Goal: Find specific page/section: Find specific page/section

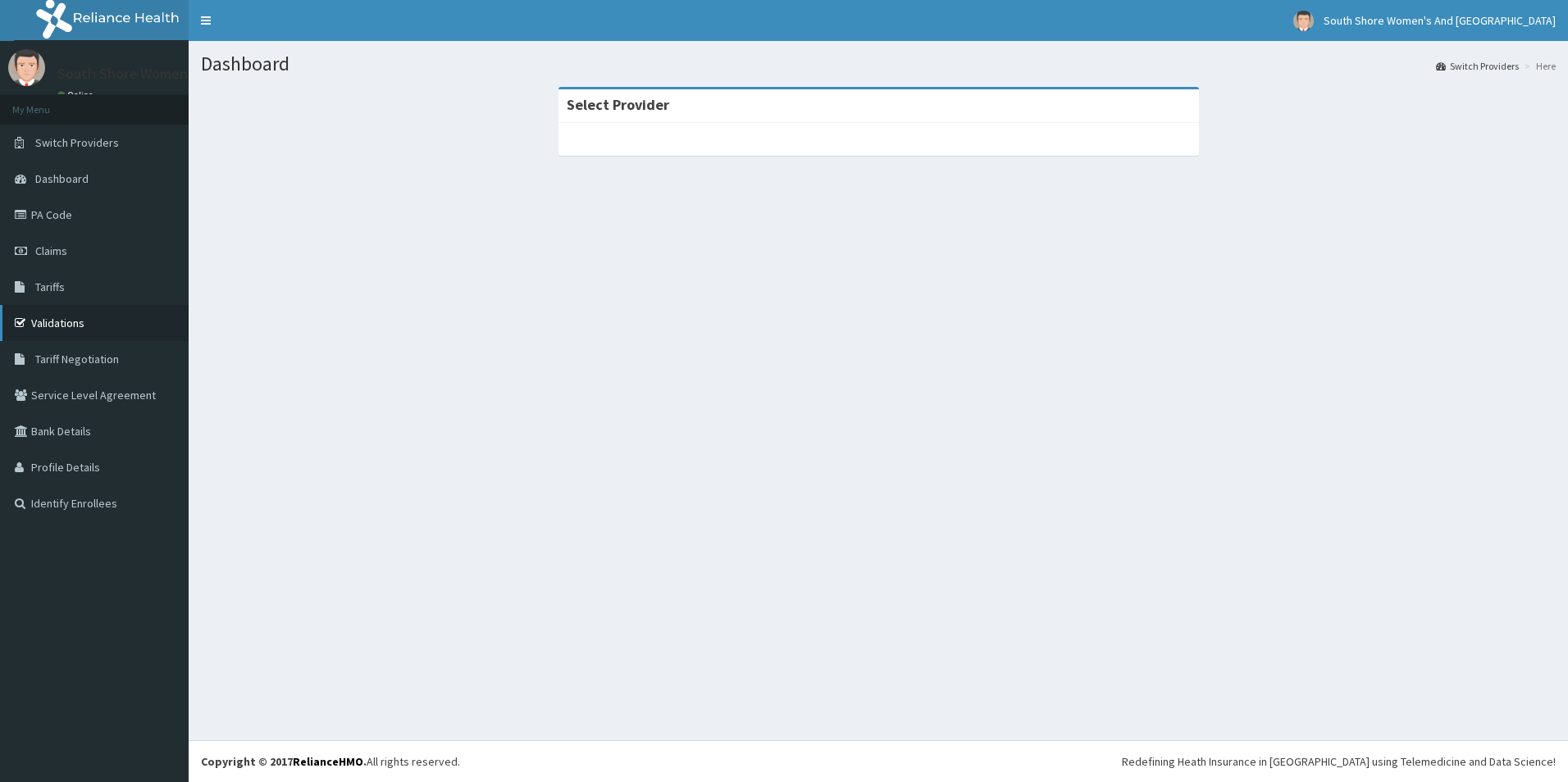
click at [62, 321] on link "Validations" at bounding box center [94, 323] width 189 height 36
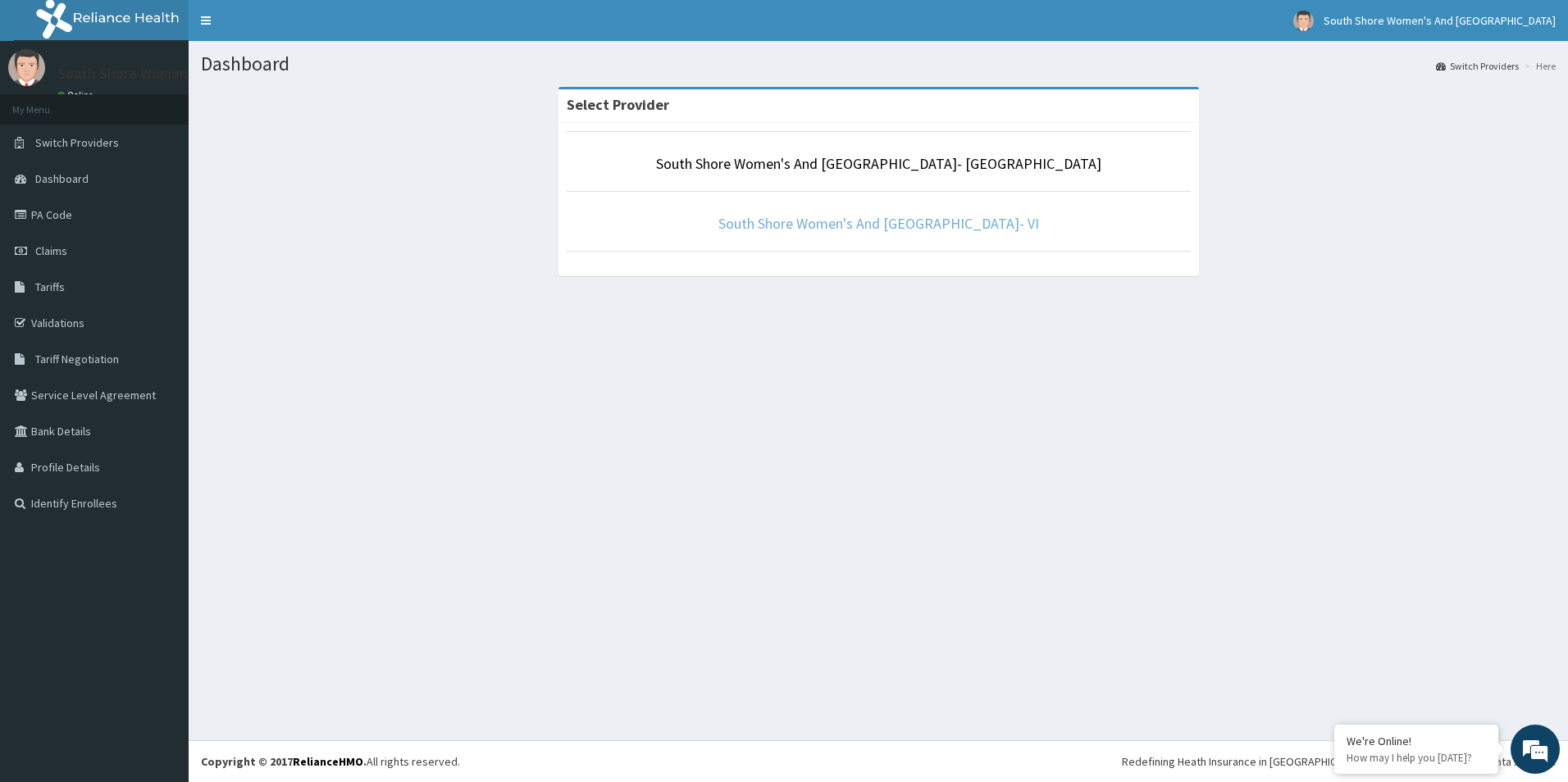
click at [866, 228] on link "South Shore Women's And [GEOGRAPHIC_DATA]- VI" at bounding box center [878, 223] width 320 height 19
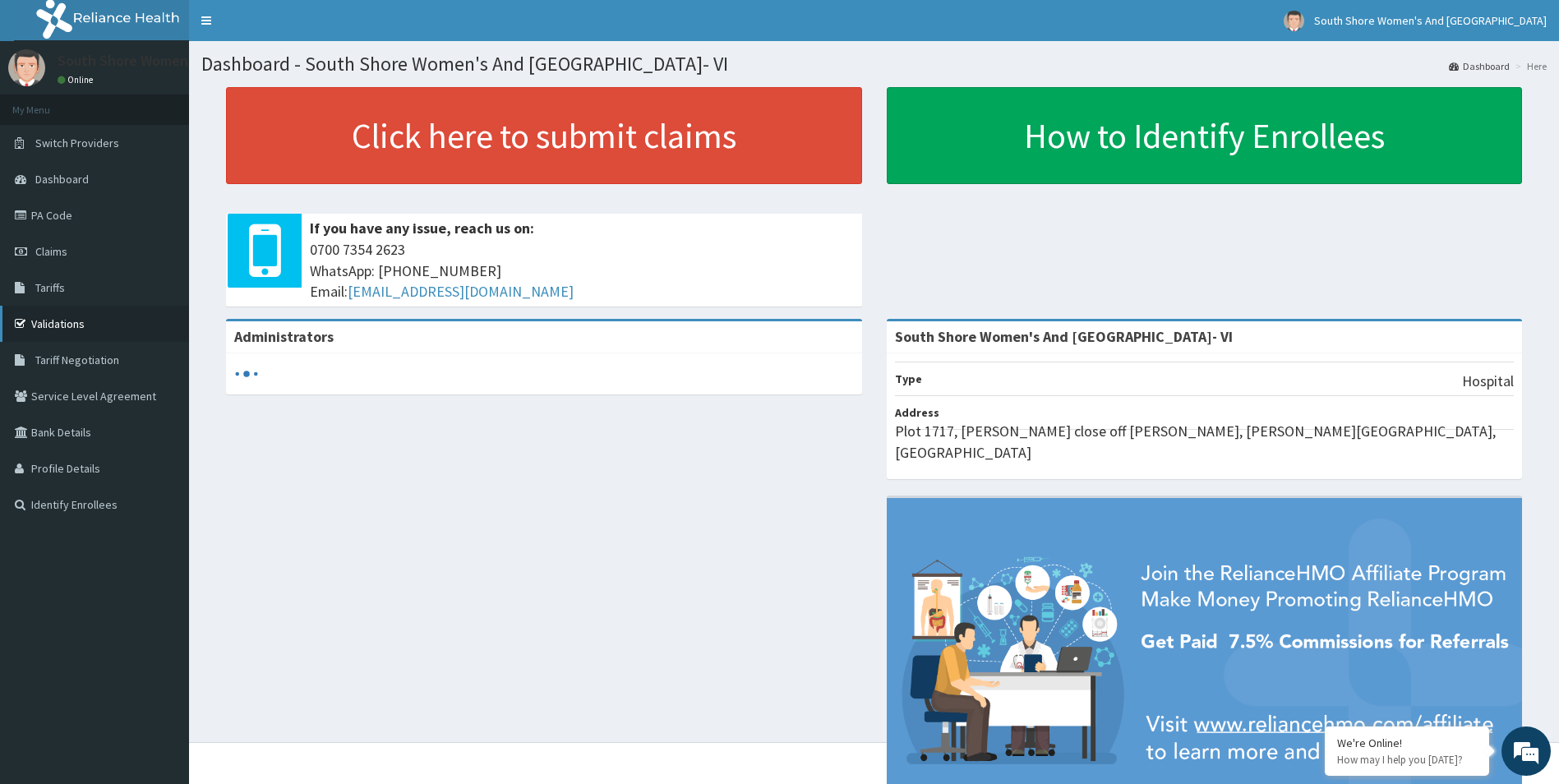
click at [53, 318] on link "Validations" at bounding box center [95, 323] width 189 height 36
